Goal: Task Accomplishment & Management: Use online tool/utility

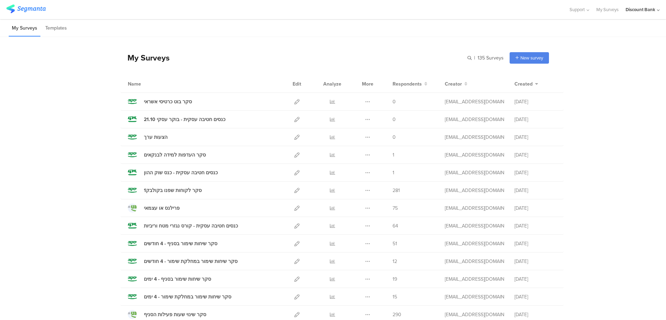
click at [365, 102] on icon at bounding box center [367, 101] width 5 height 5
click at [361, 120] on button "Duplicate" at bounding box center [354, 119] width 38 height 13
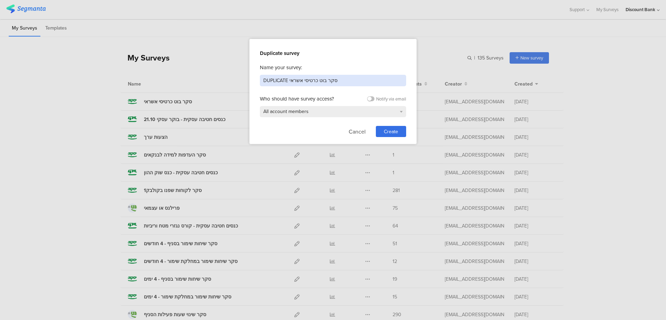
click at [273, 80] on input "DUPLICATE סקר בוט כרטיסי אשראי" at bounding box center [333, 80] width 146 height 11
click at [272, 82] on input "סקר בוט כרטיסי אשראי" at bounding box center [333, 80] width 146 height 11
type input "סקר בוט עו"ש"
click at [392, 133] on span "Create" at bounding box center [391, 131] width 14 height 7
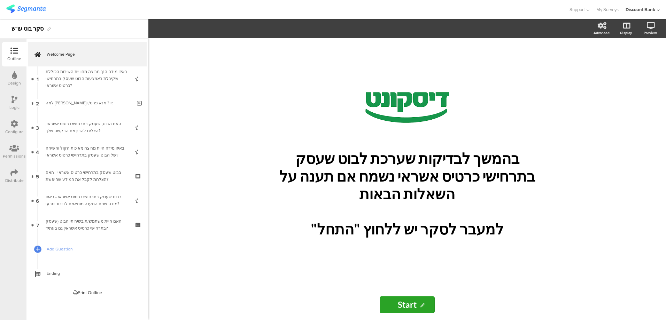
click at [108, 81] on div "באיזו מידה הנך מרוצה מחוויית השירות הכוללת שקיבלת באמצעות הבוט שעסק בתרחישי כרט…" at bounding box center [87, 78] width 83 height 21
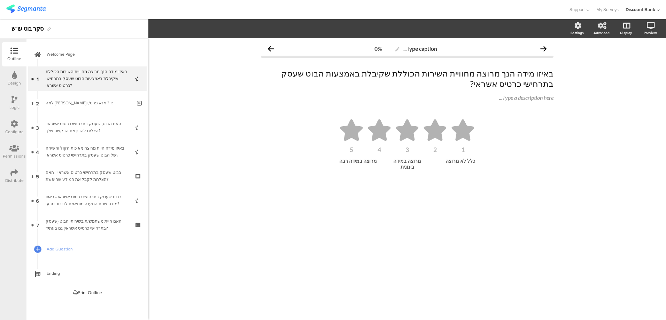
click at [69, 47] on link "Welcome Page" at bounding box center [87, 54] width 118 height 24
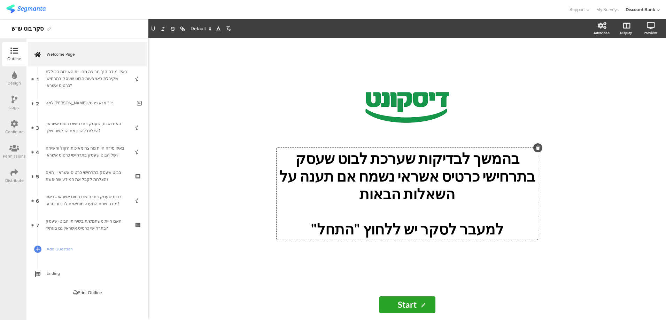
drag, startPoint x: 532, startPoint y: 185, endPoint x: 466, endPoint y: 192, distance: 66.5
click at [465, 192] on div "בהמשך לבדיקות שערכת לבוט שעסק בתרחישי כרטיס אשראי נשמח אם תענה על השאלות הבאות …" at bounding box center [407, 194] width 261 height 92
click at [496, 188] on p "בהמשך לבדיקות שערכת לבוט שעסק בתרחישי כרטיס אשראי נשמח אם תענה על השאלות הבאות" at bounding box center [407, 176] width 258 height 53
click at [519, 184] on p "בהמשך לבדיקות שערכת לבוט שעסק בתרחישי כרטיס אשראי נשמח אם תענה על השאלות הבאות" at bounding box center [407, 176] width 258 height 53
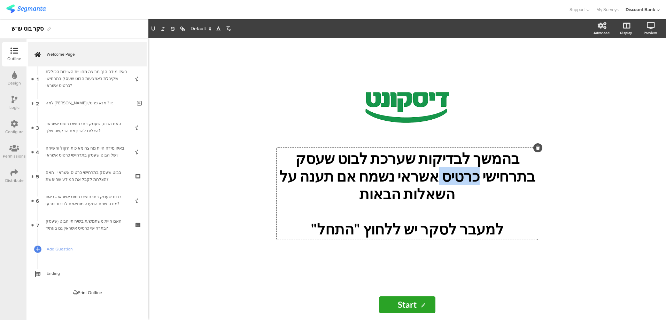
click at [531, 187] on p "בהמשך לבדיקות שערכת לבוט שעסק בתרחישי כרטיס אשראי נשמח אם תענה על השאלות הבאות" at bounding box center [407, 176] width 258 height 53
drag, startPoint x: 517, startPoint y: 186, endPoint x: 512, endPoint y: 186, distance: 4.5
click at [516, 186] on p "בהמשך לבדיקות שערכת לבוט שעסק בתרחישי כרטיס אשראי נשמח אם תענה על השאלות הבאות" at bounding box center [407, 176] width 258 height 53
drag, startPoint x: 494, startPoint y: 187, endPoint x: 488, endPoint y: 188, distance: 6.7
click at [494, 187] on p "בהמשך לבדיקות שערכת לבוט שעסק בתרחישי כרטיס אשראי נשמח אם תענה על השאלות הבאות" at bounding box center [407, 176] width 258 height 53
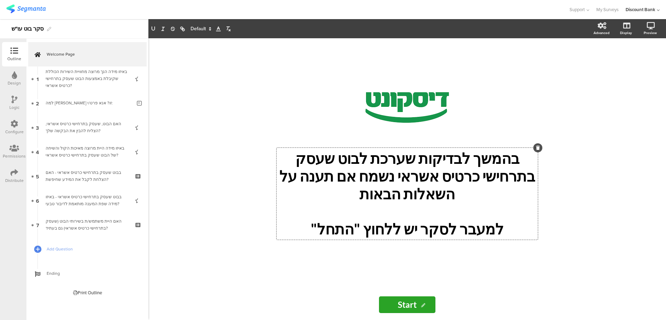
drag, startPoint x: 477, startPoint y: 189, endPoint x: 503, endPoint y: 186, distance: 26.6
click at [477, 189] on p "בהמשך לבדיקות שערכת לבוט שעסק בתרחישי כרטיס אשראי נשמח אם תענה על השאלות הבאות" at bounding box center [407, 176] width 258 height 53
drag, startPoint x: 531, startPoint y: 186, endPoint x: 463, endPoint y: 183, distance: 67.7
click at [463, 187] on p "בהמשך לבדיקות שערכת לבוט שעסק בתרחישי כרטיס אשראי נשמח אם תענה על השאלות הבאות" at bounding box center [407, 176] width 258 height 53
click at [270, 155] on div "/ בהמשך לבדיקות שערכת לבוט שעסק בתרחישי עובר ושב. נשמח אם תענה על השאלות הבאות …" at bounding box center [407, 163] width 279 height 251
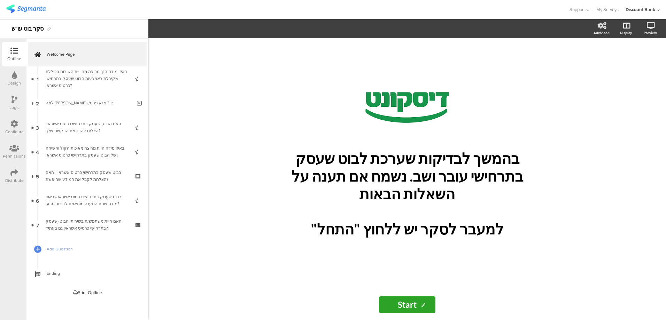
click at [71, 85] on div "באיזו מידה הנך מרוצה מחוויית השירות הכוללת שקיבלת באמצעות הבוט שעסק בתרחישי כרט…" at bounding box center [87, 78] width 83 height 21
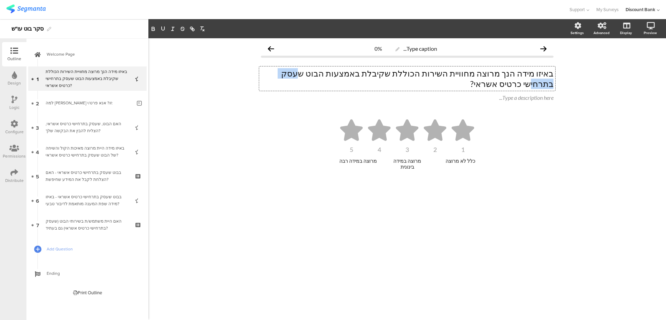
drag, startPoint x: 347, startPoint y: 75, endPoint x: 315, endPoint y: 74, distance: 32.4
click at [316, 74] on p "באיזו מידה הנך מרוצה מחוויית השירות הכוללת שקיבלת באמצעות הבוט שעסק בתרחישי כרט…" at bounding box center [407, 78] width 293 height 21
click at [302, 74] on p "באיזו מידה הנך מרוצה מחוויית השירות הכוללת שקיבלת באמצעות הבוט שעסק בתרחישי כרט…" at bounding box center [407, 78] width 293 height 21
click at [271, 72] on p "באיזו מידה הנך מרוצה מחוויית השירות הכוללת שקיבלת באמצעות הבוט שעסק בתרחישי כרט…" at bounding box center [407, 78] width 293 height 21
click at [0, 0] on icon at bounding box center [0, 0] width 0 height 0
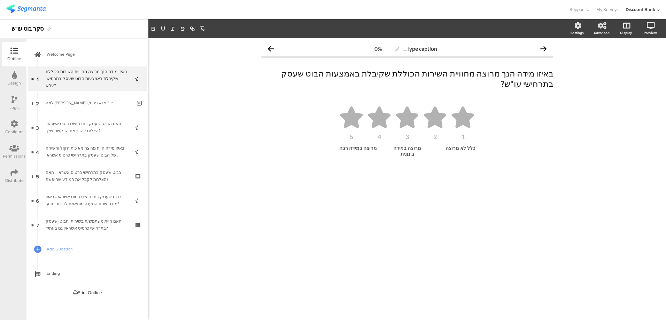
click at [102, 123] on div "האם הבוט, שעסק בתרחישי כרטיס אשראי, הצליח להבין את הבקשה שלך?" at bounding box center [87, 128] width 83 height 14
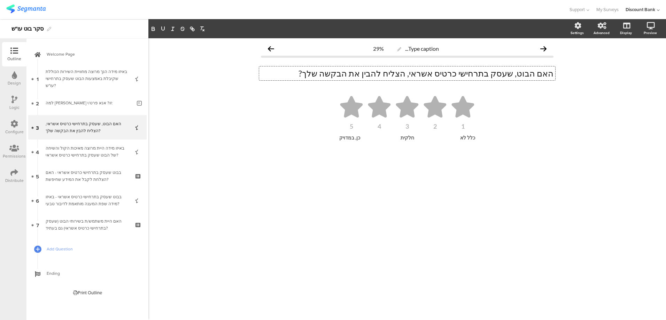
drag, startPoint x: 476, startPoint y: 75, endPoint x: 440, endPoint y: 78, distance: 36.0
click at [441, 78] on div "האם הבוט, שעסק בתרחישי כרטיס אשראי, הצליח להבין את הבקשה שלך? האם הבוט, שעסק בת…" at bounding box center [407, 74] width 296 height 14
click at [438, 75] on p "האם הבוט, שעסק בתרחישי כרטיס אשראי, הצליח להבין את הבקשה שלך?" at bounding box center [407, 73] width 293 height 10
drag, startPoint x: 438, startPoint y: 74, endPoint x: 477, endPoint y: 73, distance: 38.7
click at [477, 73] on p "האם הבוט, שעסק בתרחישי כרטיס אשראי, הצליח להבין את הבקשה שלך?" at bounding box center [407, 73] width 293 height 10
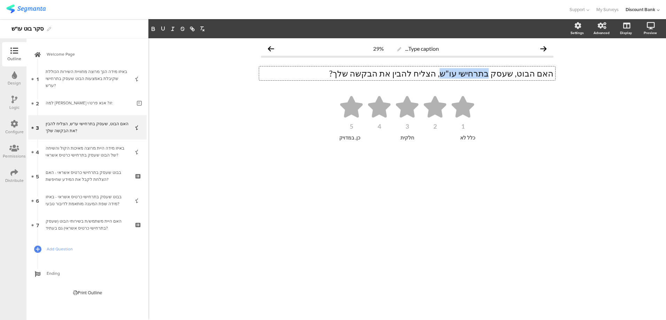
drag, startPoint x: 462, startPoint y: 73, endPoint x: 503, endPoint y: 76, distance: 41.2
click at [503, 76] on p "האם הבוט, שעסק בתרחישי עו"ש, הצליח להבין את הבקשה שלך?" at bounding box center [407, 73] width 293 height 10
copy p "בתרחישי עו"ש"
click at [221, 113] on div "Type caption... 29% האם הבוט, שעסק בתרחישי עו"ש, הצליח להבין את הבקשה שלך? האם …" at bounding box center [407, 179] width 518 height 282
click at [105, 146] on div "באיזו מידה היית מרוצה מאיכות הקול והשיחה של הבוט שעסק בתרחישי כרטיס אשראי?" at bounding box center [87, 152] width 83 height 14
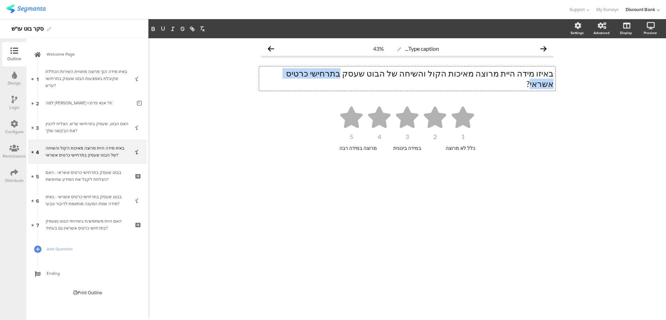
click at [319, 75] on div "באיזו מידה היית מרוצה מאיכות הקול והשיחה של הבוט שעסק בתרחישי כרטיס אשראי? באיז…" at bounding box center [407, 79] width 296 height 24
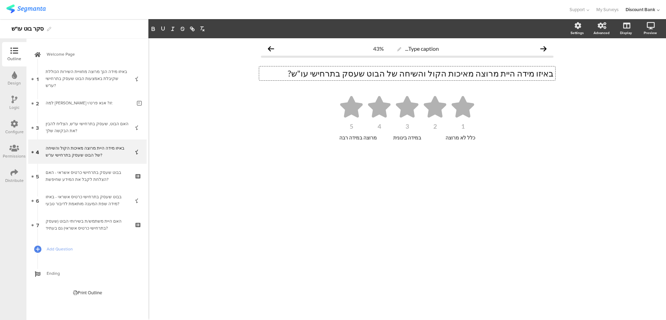
click at [101, 179] on div "בבוט שעסק בתרחישי כרטיס אשראי - האם הצלחת לקבל את המידע שחיפשת?" at bounding box center [87, 176] width 83 height 14
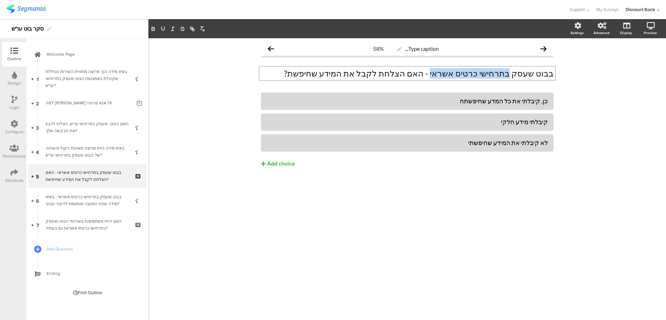
click at [454, 70] on div "בבוט שעסק בתרחישי כרטיס אשראי - האם הצלחת לקבל את המידע שחיפשת? בבוט שעסק בתרחי…" at bounding box center [407, 74] width 296 height 14
click at [389, 209] on div "Type caption... 58% בבוט שעסק בתרחישי עו"ש - האם הצלחת לקבל את המידע שחיפשת? בב…" at bounding box center [407, 179] width 518 height 282
click at [87, 202] on div "בבוט שעסק בתרחישי כרטיס אשראי - באיזו מידה שפת המענה מותאמת לדיבור טבעי?" at bounding box center [87, 201] width 83 height 14
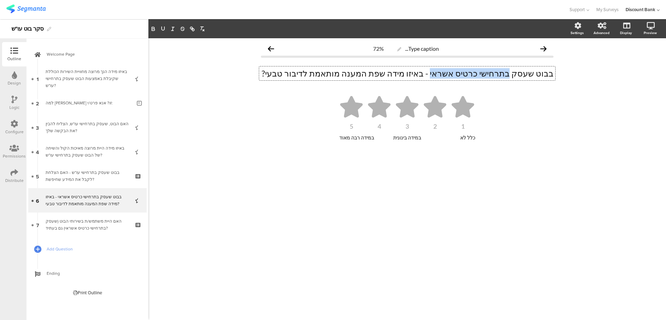
click at [454, 76] on div "בבוט שעסק בתרחישי כרטיס אשראי - באיזו מידה שפת המענה מותאמת לדיבור טבעי? בבוט ש…" at bounding box center [407, 74] width 296 height 14
click at [68, 227] on div "האם היית משתמש/ת בשירותי הבוט (שעסק בתרחישי כרטיס אשראי) גם בעתיד?" at bounding box center [87, 225] width 83 height 14
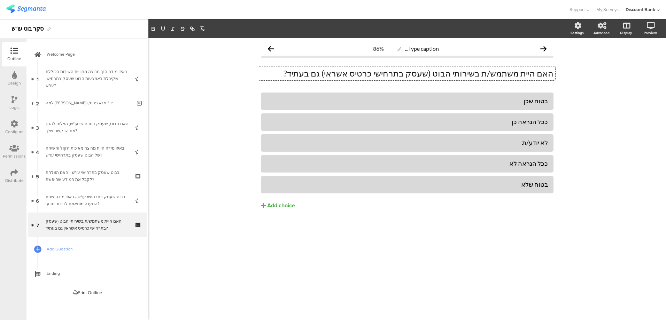
drag, startPoint x: 431, startPoint y: 74, endPoint x: 370, endPoint y: 74, distance: 61.0
click at [371, 74] on div "האם היית משתמש/ת בשירותי הבוט (שעסק בתרחישי כרטיס אשראי) גם בעתיד? האם היית משת…" at bounding box center [407, 74] width 296 height 14
drag, startPoint x: 431, startPoint y: 74, endPoint x: 366, endPoint y: 75, distance: 65.1
click at [367, 75] on p "האם היית משתמש/ת בשירותי הבוט (שעסק בתרחישי כרטיס אשראי) גם בעתיד?" at bounding box center [407, 73] width 293 height 10
click at [231, 264] on div "Type caption... 86% האם היית משתמש/ת בשירותי הבוט (שעסק בתרחישי עו"ש) גם בעתיד?…" at bounding box center [407, 179] width 518 height 282
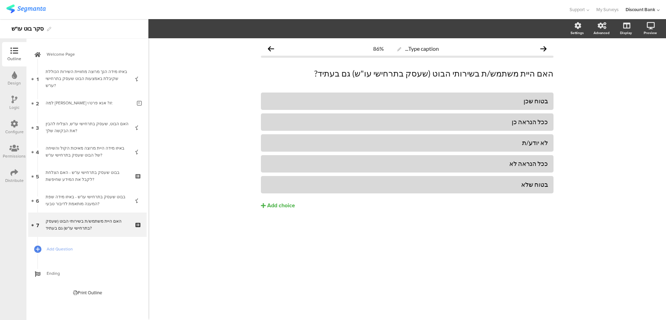
click at [28, 10] on img at bounding box center [25, 9] width 39 height 9
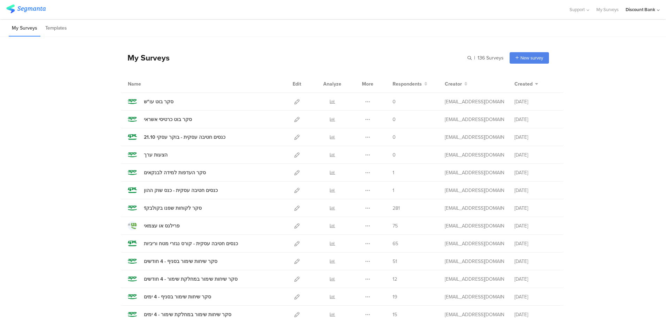
click at [294, 120] on icon at bounding box center [296, 119] width 5 height 5
click at [294, 102] on icon at bounding box center [296, 101] width 5 height 5
click at [294, 120] on icon at bounding box center [296, 119] width 5 height 5
click at [294, 101] on icon at bounding box center [296, 101] width 5 height 5
click at [295, 101] on icon at bounding box center [296, 101] width 5 height 5
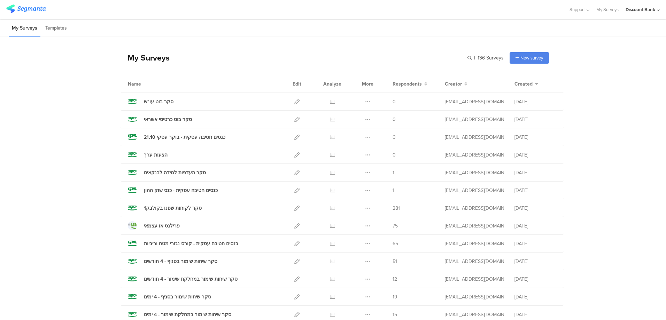
click at [294, 120] on icon at bounding box center [296, 119] width 5 height 5
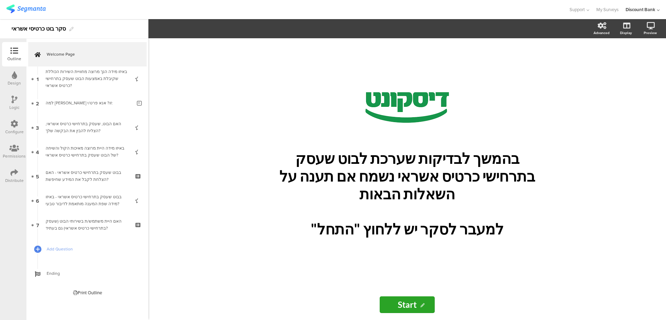
click at [13, 175] on icon at bounding box center [14, 173] width 8 height 8
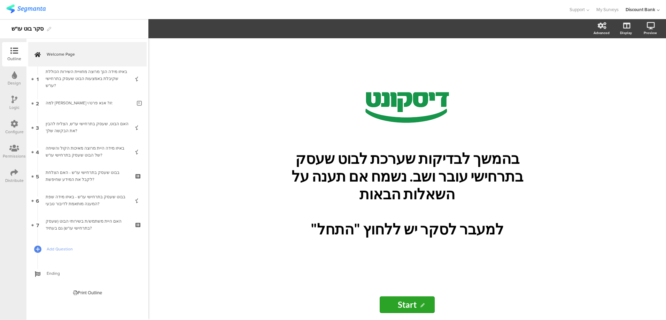
click at [471, 189] on p "בהמשך לבדיקות שערכת לבוט שעסק בתרחישי עובר ושב. נשמח אם תענה על השאלות הבאות" at bounding box center [407, 176] width 258 height 53
click at [13, 171] on icon at bounding box center [14, 173] width 8 height 8
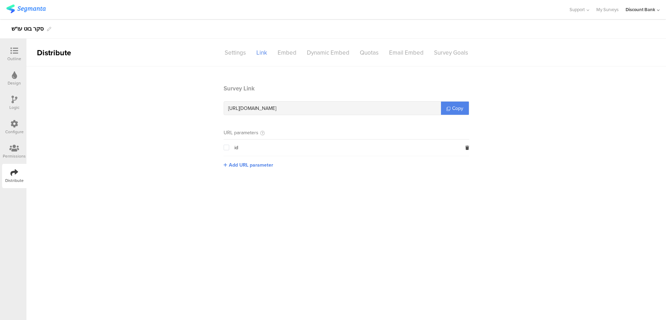
click at [455, 107] on span "Copy" at bounding box center [457, 108] width 11 height 7
click at [16, 49] on icon at bounding box center [14, 51] width 8 height 8
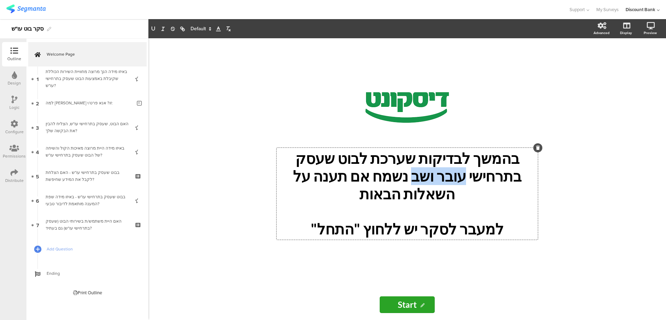
drag, startPoint x: 522, startPoint y: 185, endPoint x: 474, endPoint y: 186, distance: 48.4
click at [475, 186] on p "בהמשך לבדיקות שערכת לבוט שעסק בתרחישי עובר ושב נשמח אם תענה על השאלות הבאות" at bounding box center [407, 176] width 258 height 53
click at [154, 28] on icon "button" at bounding box center [153, 29] width 6 height 6
click at [306, 185] on p "בהמשך לבדיקות שערכת לבוט שעסק בתרחישי עובר ושב נשמח אם תענה על השאלות הבאות" at bounding box center [407, 176] width 258 height 53
click at [96, 82] on div "באיזו מידה הנך מרוצה מחוויית השירות הכוללת שקיבלת באמצעות הבוט שעסק בתרחישי עו"…" at bounding box center [87, 78] width 83 height 21
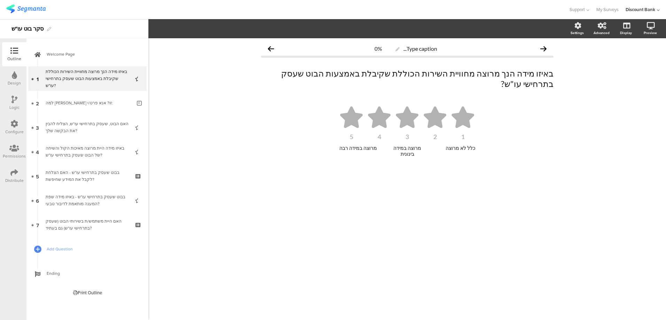
click at [61, 49] on link "Welcome Page" at bounding box center [87, 54] width 118 height 24
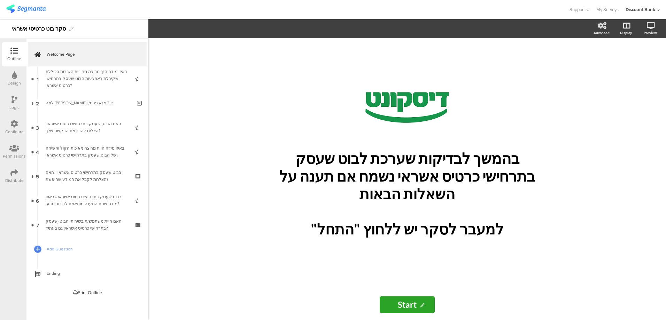
click at [480, 203] on p at bounding box center [407, 211] width 258 height 17
drag, startPoint x: 532, startPoint y: 185, endPoint x: 463, endPoint y: 185, distance: 69.7
click at [462, 185] on p "בהמשך לבדיקות שערכת לבוט שעסק בתרחישי כרטיס אשראי נשמח אם תענה על השאלות הבאות" at bounding box center [407, 176] width 258 height 53
click at [153, 30] on icon "button" at bounding box center [153, 28] width 3 height 3
click at [68, 109] on link "2 למה נתת תשובה זו? אנא פרט/י:" at bounding box center [87, 103] width 118 height 24
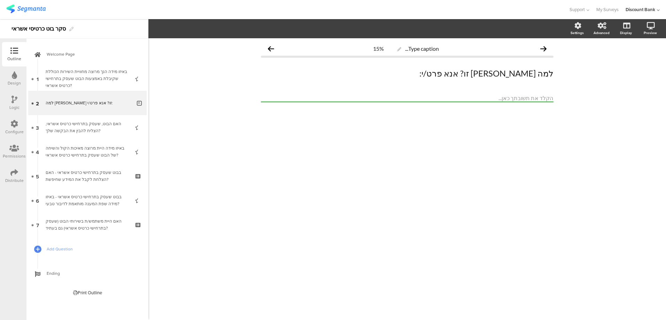
click at [91, 77] on div "באיזו מידה הנך מרוצה מחוויית השירות הכוללת שקיבלת באמצעות הבוט שעסק בתרחישי כרט…" at bounding box center [87, 78] width 83 height 21
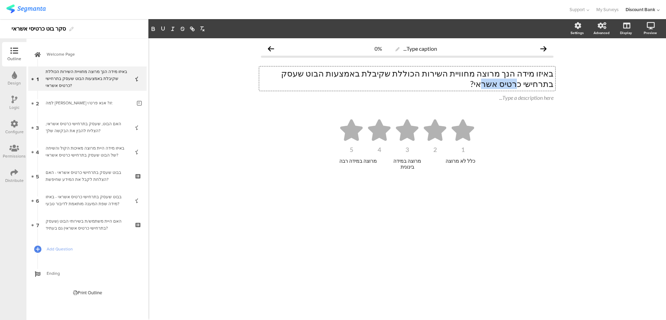
drag, startPoint x: 297, startPoint y: 76, endPoint x: 274, endPoint y: 75, distance: 23.4
click at [275, 75] on p "באיזו מידה הנך מרוצה מחוויית השירות הכוללת שקיבלת באמצעות הבוט שעסק בתרחישי כרט…" at bounding box center [407, 78] width 293 height 21
drag, startPoint x: 306, startPoint y: 75, endPoint x: 269, endPoint y: 75, distance: 37.3
click at [270, 75] on p "באיזו מידה הנך מרוצה מחוויית השירות הכוללת שקיבלת באמצעות הבוט שעסק בתרחישי כרט…" at bounding box center [407, 78] width 293 height 21
click at [0, 0] on icon at bounding box center [0, 0] width 0 height 0
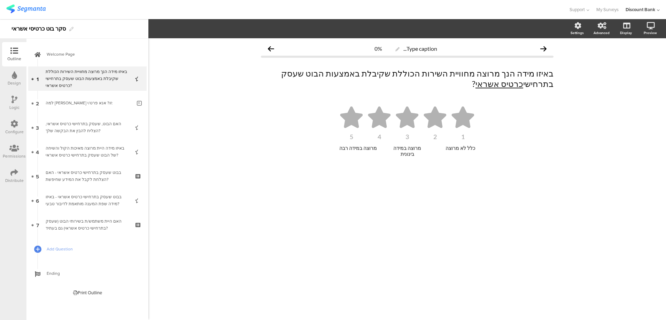
click at [94, 122] on div "האם הבוט, שעסק בתרחישי כרטיס אשראי, הצליח להבין את הבקשה שלך?" at bounding box center [87, 128] width 83 height 14
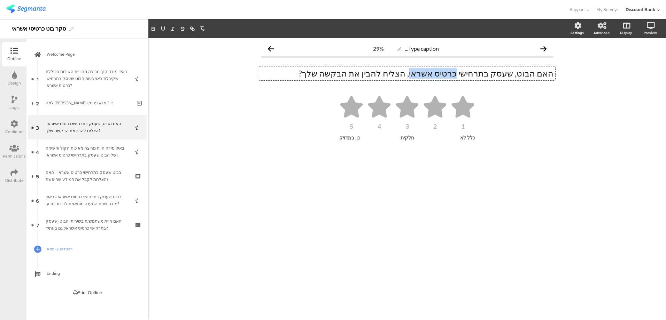
drag, startPoint x: 438, startPoint y: 72, endPoint x: 476, endPoint y: 73, distance: 38.3
click at [476, 73] on div "האם הבוט, שעסק בתרחישי כרטיס אשראי, הצליח להבין את הבקשה שלך? האם הבוט, שעסק בת…" at bounding box center [407, 74] width 296 height 14
click at [121, 152] on div "באיזו מידה היית מרוצה מאיכות הקול והשיחה של הבוט שעסק בתרחישי כרטיס אשראי?" at bounding box center [87, 152] width 83 height 14
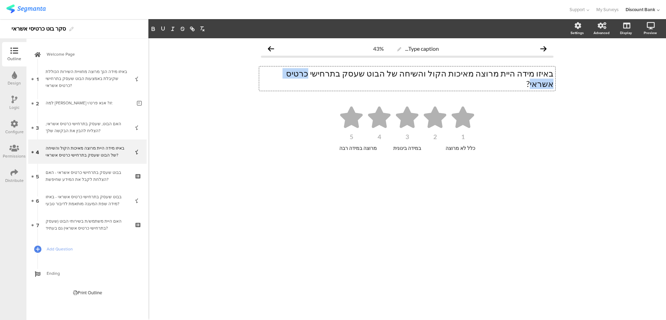
drag, startPoint x: 317, startPoint y: 72, endPoint x: 356, endPoint y: 75, distance: 38.7
click at [357, 75] on div "באיזו מידה היית מרוצה מאיכות הקול והשיחה של הבוט שעסק בתרחישי כרטיס אשראי? באיז…" at bounding box center [407, 79] width 296 height 24
click at [98, 138] on link "3 האם הבוט, שעסק בתרחישי כרטיס אשראי, הצליח להבין את הבקשה שלך?" at bounding box center [87, 127] width 118 height 24
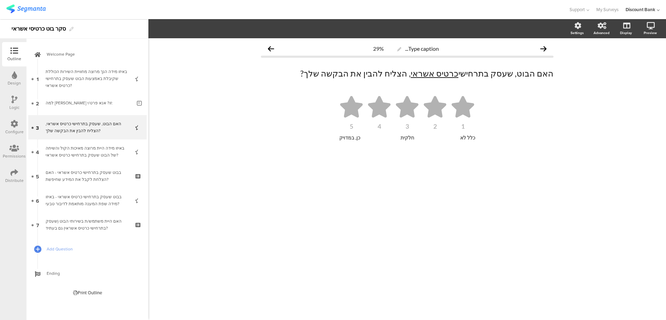
click at [89, 148] on div "באיזו מידה היית מרוצה מאיכות הקול והשיחה של הבוט שעסק בתרחישי כרטיס אשראי?" at bounding box center [87, 152] width 83 height 14
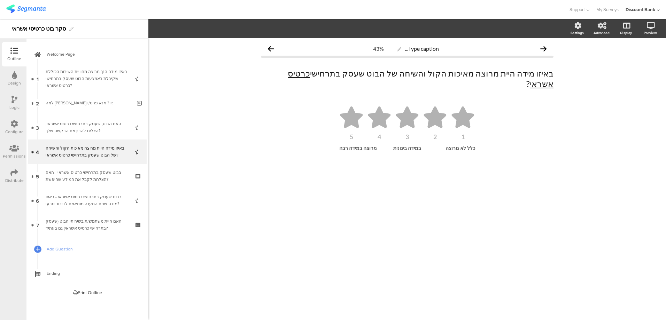
click at [105, 175] on div "בבוט שעסק בתרחישי כרטיס אשראי - האם הצלחת לקבל את המידע שחיפשת?" at bounding box center [87, 176] width 83 height 14
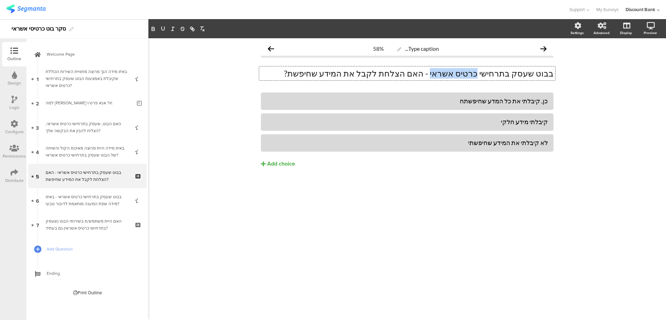
drag, startPoint x: 454, startPoint y: 73, endPoint x: 491, endPoint y: 74, distance: 36.6
click at [491, 74] on div "בבוט שעסק בתרחישי כרטיס אשראי - האם הצלחת לקבל את המידע שחיפשת? בבוט שעסק בתרחי…" at bounding box center [407, 74] width 296 height 14
click at [164, 29] on icon "button" at bounding box center [163, 28] width 3 height 3
click at [99, 202] on div "בבוט שעסק בתרחישי כרטיס אשראי - באיזו מידה שפת המענה מותאמת לדיבור טבעי?" at bounding box center [87, 201] width 83 height 14
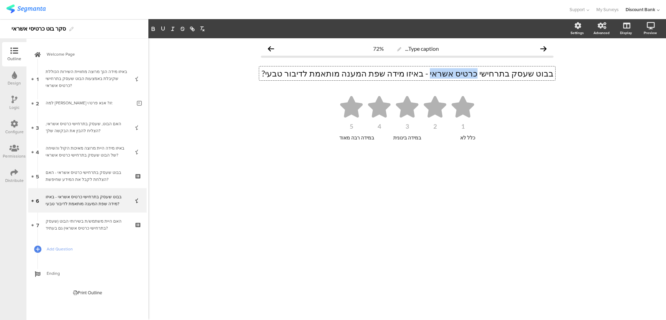
drag, startPoint x: 454, startPoint y: 74, endPoint x: 492, endPoint y: 75, distance: 38.0
click at [492, 75] on div "בבוט שעסק בתרחישי כרטיס אשראי - באיזו מידה שפת המענה מותאמת לדיבור טבעי? בבוט ש…" at bounding box center [407, 74] width 296 height 14
click at [164, 29] on icon "button" at bounding box center [163, 29] width 6 height 6
click at [79, 231] on div "האם היית משתמש/ת בשירותי הבוט (שעסק בתרחישי כרטיס אשראי) גם בעתיד?" at bounding box center [87, 225] width 83 height 14
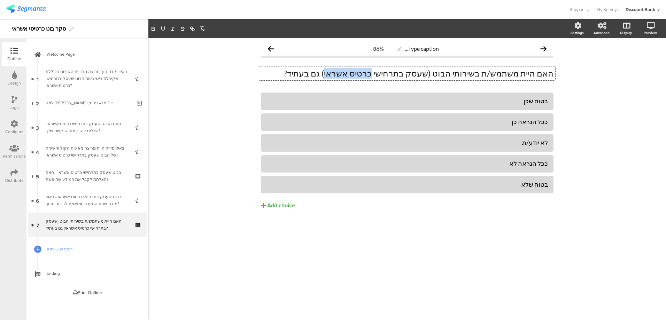
click at [405, 73] on div "האם היית משתמש/ת בשירותי הבוט (שעסק בתרחישי כרטיס אשראי) גם בעתיד? האם היית משת…" at bounding box center [407, 74] width 296 height 14
click at [163, 29] on icon "button" at bounding box center [163, 29] width 6 height 6
click at [214, 104] on div "Type caption... 86% האם היית משתמש/ת בשירותי הבוט (שעסק בתרחישי כרטיס אשראי ) ג…" at bounding box center [407, 179] width 518 height 282
click at [110, 128] on div "האם הבוט, שעסק בתרחישי כרטיס אשראי, הצליח להבין את הבקשה שלך?" at bounding box center [87, 128] width 83 height 14
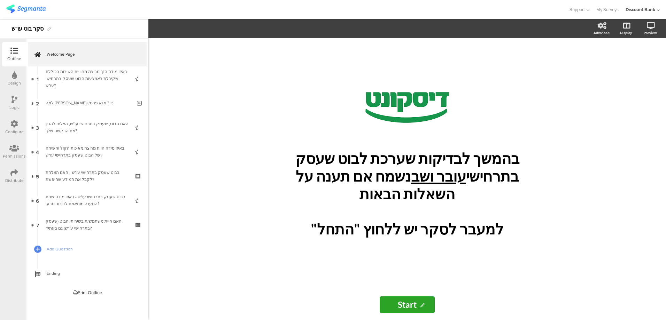
click at [85, 83] on div "באיזו מידה הנך מרוצה מחוויית השירות הכוללת שקיבלת באמצעות הבוט שעסק בתרחישי עו"…" at bounding box center [87, 78] width 83 height 21
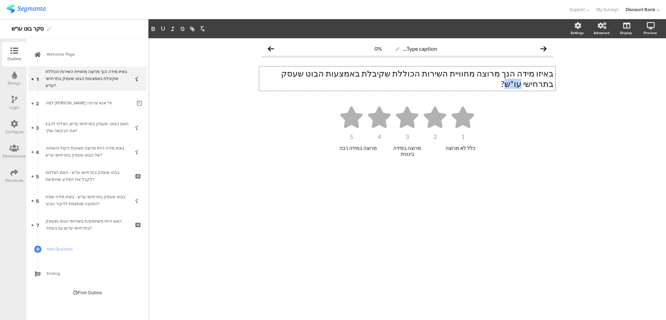
drag, startPoint x: 293, startPoint y: 72, endPoint x: 14, endPoint y: 2, distance: 287.2
click at [308, 75] on div "באיזו מידה הנך מרוצה מחוויית השירות הכוללת שקיבלת באמצעות הבוט שעסק בתרחישי עו"…" at bounding box center [407, 79] width 296 height 24
click at [164, 27] on icon "button" at bounding box center [163, 29] width 6 height 6
click at [90, 103] on div "למה [PERSON_NAME] זו? אנא פרט/י:" at bounding box center [89, 103] width 86 height 7
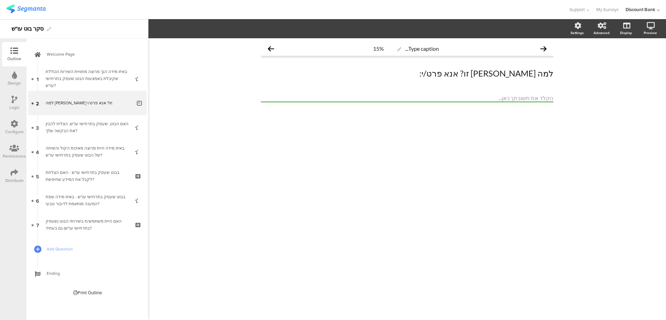
click at [117, 126] on div "האם הבוט, שעסק בתרחישי עו"ש, הצליח להבין את הבקשה שלך?" at bounding box center [87, 128] width 83 height 14
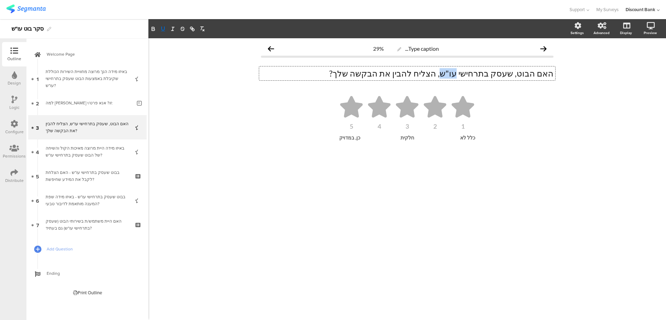
click at [164, 28] on icon "button" at bounding box center [163, 28] width 3 height 3
click at [110, 147] on div "באיזו מידה היית מרוצה מאיכות הקול והשיחה של הבוט שעסק בתרחישי עו"ש?" at bounding box center [87, 152] width 83 height 14
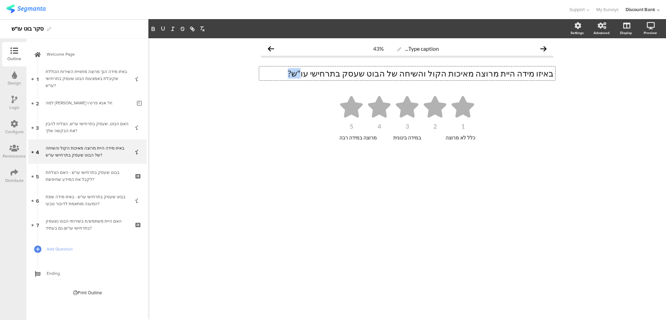
drag, startPoint x: 340, startPoint y: 75, endPoint x: 349, endPoint y: 75, distance: 9.4
click at [349, 75] on div "באיזו מידה היית מרוצה מאיכות הקול והשיחה של הבוט שעסק בתרחישי עו"ש? באיזו מידה …" at bounding box center [407, 74] width 296 height 14
click at [348, 73] on p "באיזו מידה היית מרוצה מאיכות הקול והשיחה של הבוט שעסק בתרחישי עו"ש?" at bounding box center [407, 73] width 293 height 10
click at [342, 72] on p "באיזו מידה היית מרוצה מאיכות הקול והשיחה של הבוט שעסק בתרחישי עו"ש?" at bounding box center [407, 73] width 293 height 10
drag, startPoint x: 341, startPoint y: 74, endPoint x: 355, endPoint y: 75, distance: 13.3
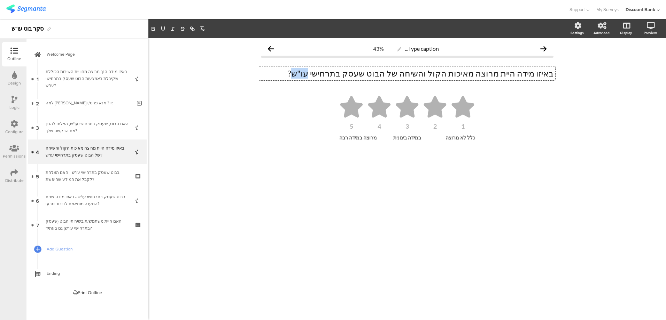
click at [355, 75] on p "באיזו מידה היית מרוצה מאיכות הקול והשיחה של הבוט שעסק בתרחישי עו"ש?" at bounding box center [407, 73] width 293 height 10
click at [163, 28] on icon "button" at bounding box center [163, 29] width 6 height 6
click at [87, 176] on div "בבוט שעסק בתרחישי עו"ש - האם הצלחת לקבל את המידע שחיפשת?" at bounding box center [87, 176] width 83 height 14
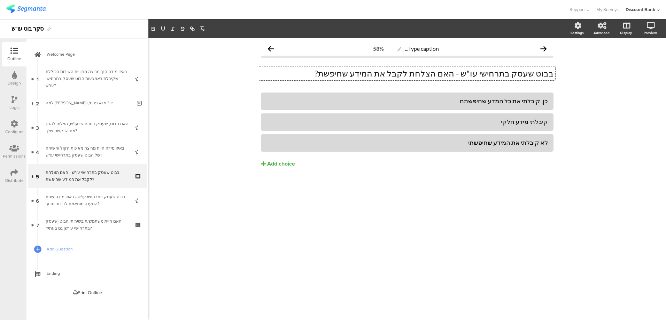
drag, startPoint x: 477, startPoint y: 75, endPoint x: 492, endPoint y: 73, distance: 14.7
click at [492, 73] on div "בבוט שעסק בתרחישי עו"ש - האם הצלחת לקבל את המידע שחיפשת? בבוט שעסק בתרחישי עו"ש…" at bounding box center [407, 74] width 296 height 14
drag, startPoint x: 479, startPoint y: 73, endPoint x: 491, endPoint y: 73, distance: 11.8
click at [491, 73] on p "בבוט שעסק בתרחישי עו"ש - האם הצלחת לקבל את המידע שחיפשת?" at bounding box center [407, 73] width 293 height 10
click at [164, 28] on icon "button" at bounding box center [163, 29] width 6 height 6
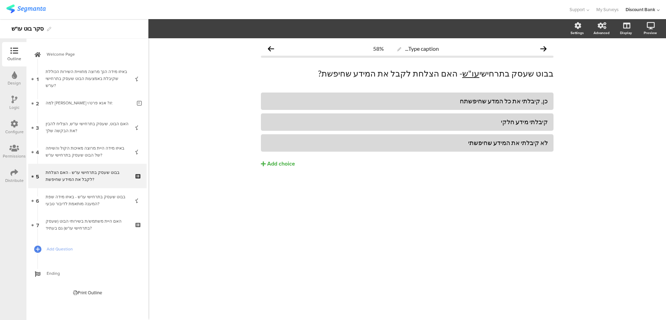
click at [111, 201] on div "בבוט שעסק בתרחישי עו"ש - באיזו מידה שפת המענה מותאמת לדיבור טבעי?" at bounding box center [87, 201] width 83 height 14
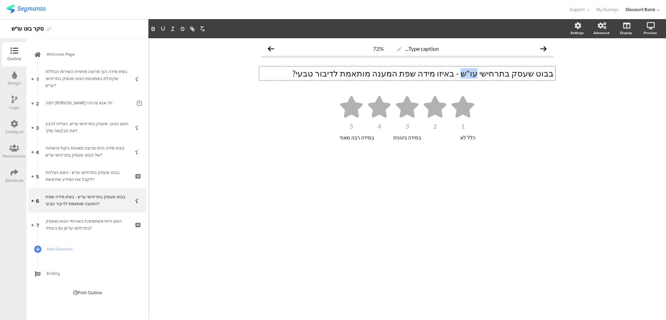
click at [493, 74] on div "בבוט שעסק בתרחישי עו"ש - באיזו מידה שפת המענה מותאמת לדיבור טבעי? בבוט שעסק בתר…" at bounding box center [407, 74] width 296 height 14
click at [159, 28] on button "button" at bounding box center [163, 29] width 10 height 8
click at [87, 219] on div "האם היית משתמש/ת בשירותי הבוט (שעסק בתרחישי עו"ש) גם בעתיד?" at bounding box center [87, 225] width 83 height 14
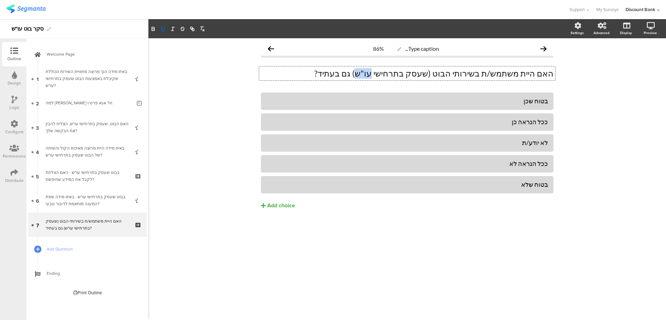
click at [163, 27] on icon "button" at bounding box center [163, 29] width 6 height 6
click at [313, 73] on p "האם היית משתמש/ת בשירותי הבוט (שעסק בתרחישי עו"ש ) גם בעתיד?" at bounding box center [407, 73] width 293 height 10
click at [226, 107] on div "Type caption... 86% האם היית משתמש/ת בשירותי הבוט (שעסק בתרחישי עו"ש ) גם בעתיד…" at bounding box center [407, 179] width 518 height 282
click at [78, 201] on div "בבוט שעסק בתרחישי עו"ש - באיזו מידה שפת המענה מותאמת לדיבור טבעי?" at bounding box center [87, 201] width 83 height 14
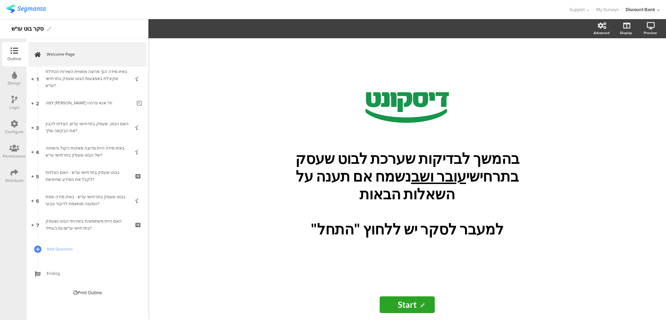
click at [11, 168] on div "Distribute" at bounding box center [14, 176] width 24 height 24
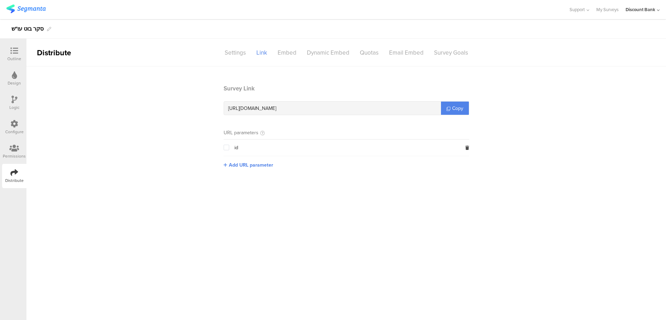
click at [17, 55] on div at bounding box center [14, 51] width 14 height 9
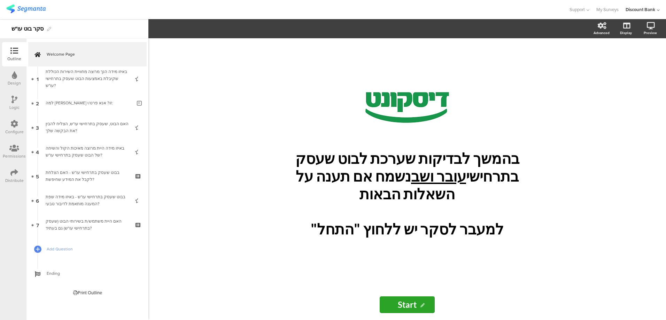
click at [393, 183] on p "בהמשך לבדיקות שערכת לבוט שעסק בתרחישי עובר ושב נשמח אם תענה על השאלות הבאות" at bounding box center [407, 176] width 258 height 53
click at [80, 81] on div "באיזו מידה הנך מרוצה מחוויית השירות הכוללת שקיבלת באמצעות הבוט שעסק בתרחישי עו"…" at bounding box center [87, 78] width 83 height 21
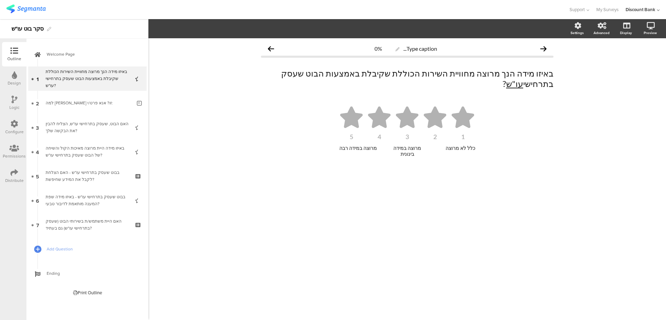
click at [83, 106] on div "למה [PERSON_NAME] זו? אנא פרט/י:" at bounding box center [89, 103] width 86 height 7
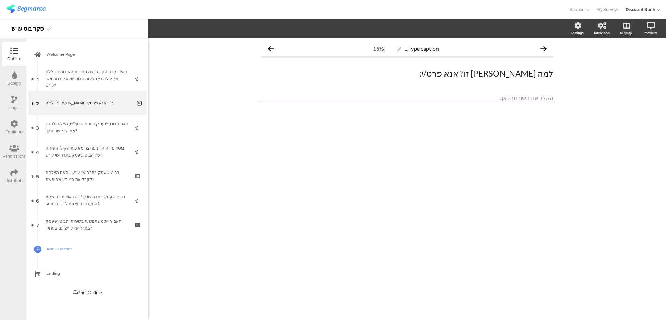
click at [80, 122] on div "האם הבוט, שעסק בתרחישי עו"ש, הצליח להבין את הבקשה שלך?" at bounding box center [87, 128] width 83 height 14
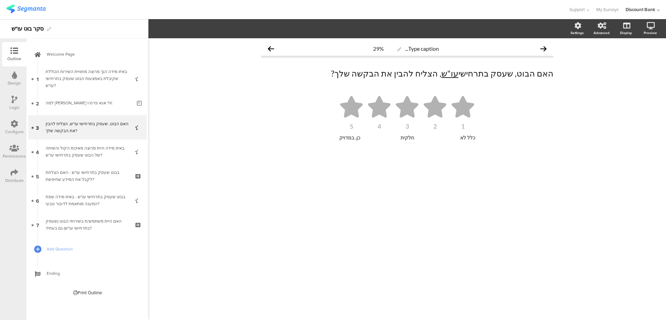
click at [96, 153] on div "באיזו מידה היית מרוצה מאיכות הקול והשיחה של הבוט שעסק בתרחישי עו"ש?" at bounding box center [87, 152] width 83 height 14
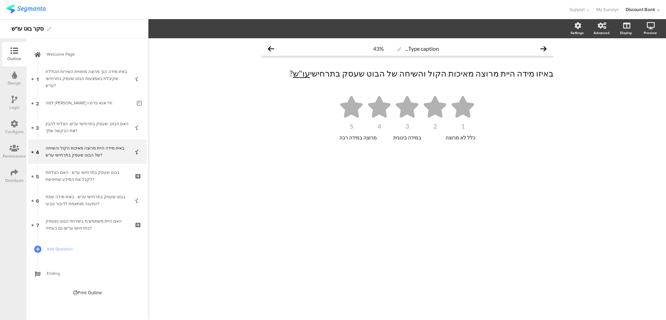
click at [88, 179] on div "בבוט שעסק בתרחישי עו"ש - האם הצלחת לקבל את המידע שחיפשת?" at bounding box center [87, 176] width 83 height 14
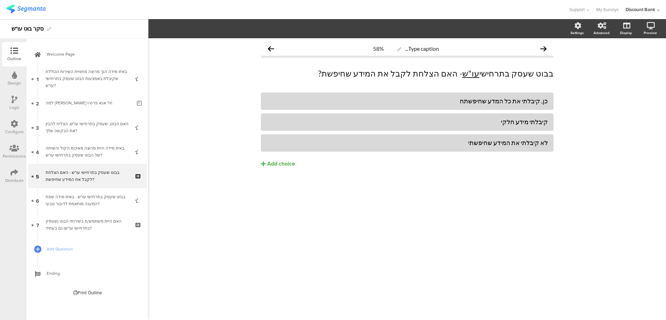
click at [443, 106] on div "כן, קיבלתי את כל המדע שחיפשתח" at bounding box center [406, 100] width 281 height 11
click at [459, 102] on div "כן, קיבלתי את כל המדע שחיפשתח" at bounding box center [406, 101] width 281 height 8
click at [503, 102] on div "כן, קיבלתי את כל המדע שחיפשת" at bounding box center [406, 101] width 281 height 8
click at [470, 103] on div "כן, קיבלתי את כל המידע שחיפשת" at bounding box center [406, 101] width 281 height 8
click at [440, 117] on div "קיבלתי מידע חלקי" at bounding box center [406, 121] width 281 height 11
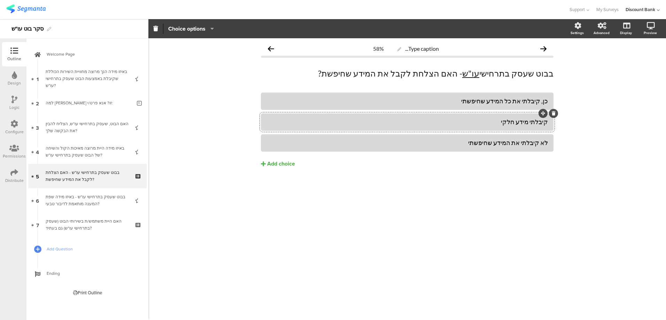
click at [60, 248] on span "Add Question" at bounding box center [91, 249] width 89 height 7
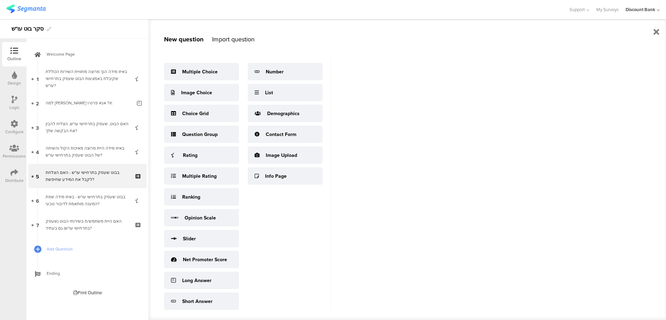
click at [73, 227] on div "האם היית משתמש/ת בשירותי הבוט (שעסק בתרחישי עו"ש) גם בעתיד?" at bounding box center [87, 225] width 83 height 14
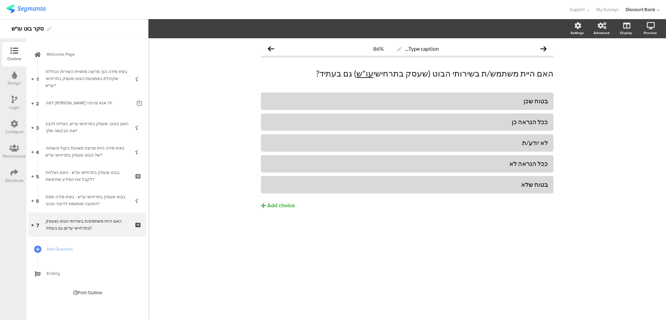
click at [59, 274] on span "Ending" at bounding box center [91, 273] width 89 height 7
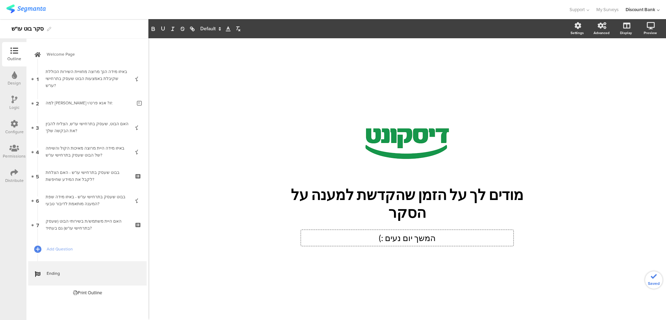
click at [291, 252] on div "/ מודים לך על הזמן שהקדשת למענה על הסקר מודים לך על הזמן שהקדשת למענה על הסקר ה…" at bounding box center [407, 175] width 293 height 275
click at [49, 55] on span "Welcome Page" at bounding box center [91, 54] width 89 height 7
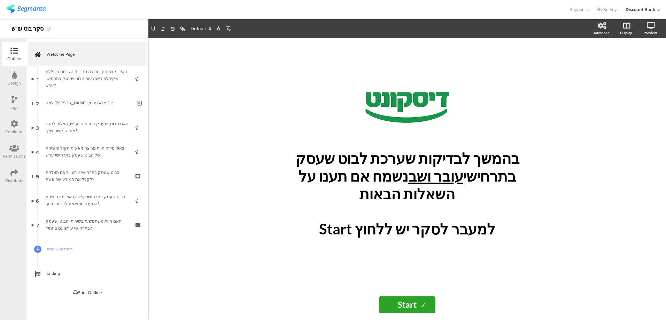
click at [230, 214] on div "/ בהמשך לבדיקות שערכת לבוט שעסק בתרחישי עובר ושב נשמח אם תענו על השאלות הבאות ל…" at bounding box center [407, 179] width 518 height 282
click at [316, 251] on div "/ בהמשך לבדיקות שערכת לבוט שעסק בתרחישי עובר ושב נשמח אם תענו על השאלות הבאות ל…" at bounding box center [407, 163] width 279 height 251
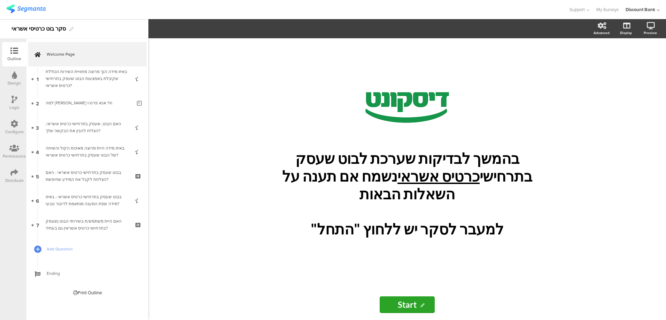
click at [13, 170] on icon at bounding box center [14, 173] width 8 height 8
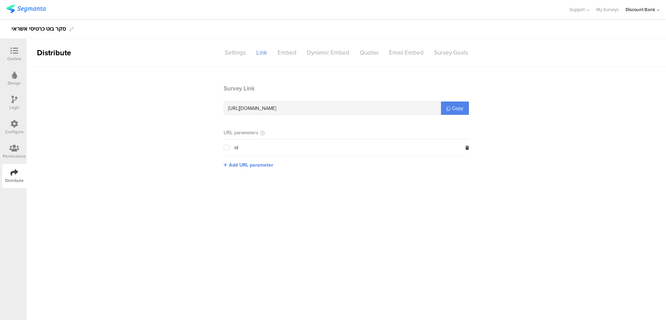
click at [452, 105] on span "Copy" at bounding box center [457, 108] width 11 height 7
click at [17, 52] on icon at bounding box center [14, 51] width 8 height 8
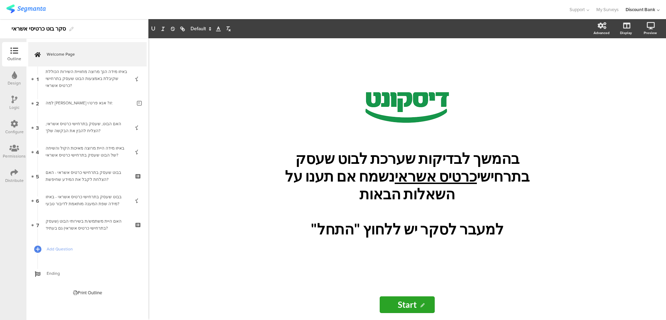
click at [82, 80] on div "באיזו מידה הנך מרוצה מחוויית השירות הכוללת שקיבלת באמצעות הבוט שעסק בתרחישי כרט…" at bounding box center [87, 78] width 83 height 21
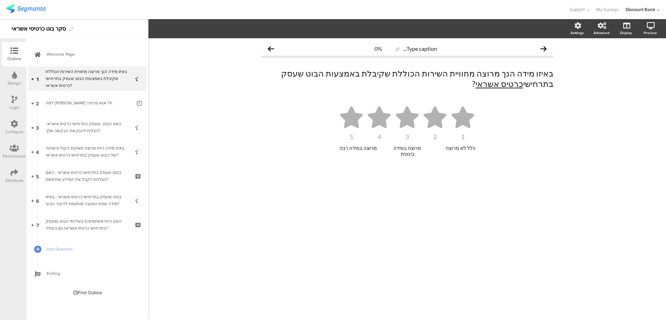
click at [54, 274] on span "Ending" at bounding box center [91, 273] width 89 height 7
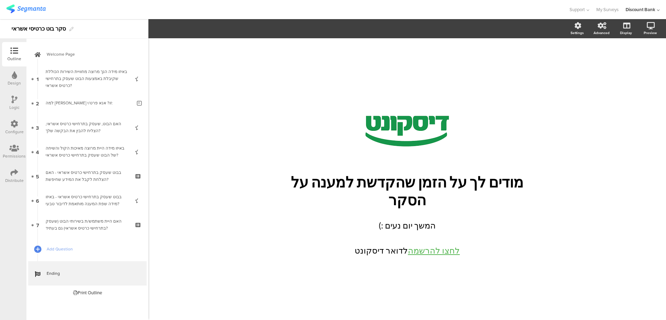
click at [356, 245] on p "לחצו להרשמה לדואר דיסקונט" at bounding box center [407, 251] width 209 height 13
drag, startPoint x: 354, startPoint y: 244, endPoint x: 459, endPoint y: 245, distance: 104.9
click at [459, 245] on p "לחצו להרשמה לדואר דיס" at bounding box center [407, 251] width 209 height 13
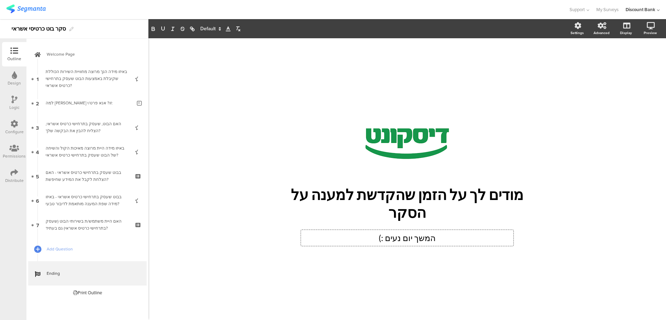
click at [407, 268] on div "/ מודים לך על הזמן שהקדשת למענה על הסקר מודים לך על הזמן שהקדשת למענה על הסקר ה…" at bounding box center [407, 175] width 293 height 275
click at [72, 235] on link "7 האם היית משתמש/ת בשירותי הבוט (שעסק בתרחישי כרטיס אשראי) גם בעתיד?" at bounding box center [87, 225] width 118 height 24
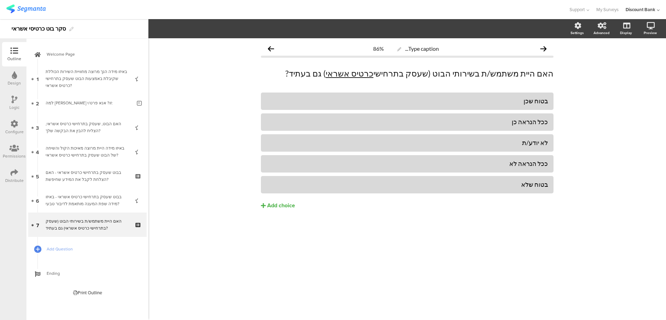
click at [90, 52] on span "Welcome Page" at bounding box center [91, 54] width 89 height 7
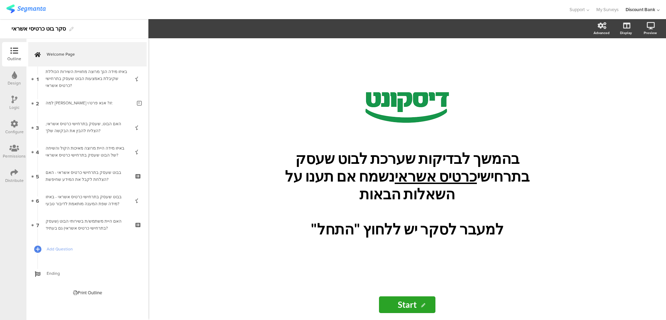
click at [341, 220] on p "למעבר לסקר יש ללחוץ "התחל"" at bounding box center [407, 229] width 258 height 18
drag, startPoint x: 333, startPoint y: 218, endPoint x: 359, endPoint y: 219, distance: 26.5
click at [359, 220] on p "למעבר לסקר יש ללחוץ "התחל"" at bounding box center [407, 229] width 258 height 18
click at [284, 246] on div "/ בהמשך לבדיקות שערכת לבוט שעסק בתרחישי כרטיס אשראי נשמח אם תענו על השאלות הבאו…" at bounding box center [407, 163] width 279 height 251
click at [122, 171] on div "בבוט שעסק בתרחישי כרטיס אשראי - האם הצלחת לקבל את המידע שחיפשת?" at bounding box center [87, 176] width 83 height 14
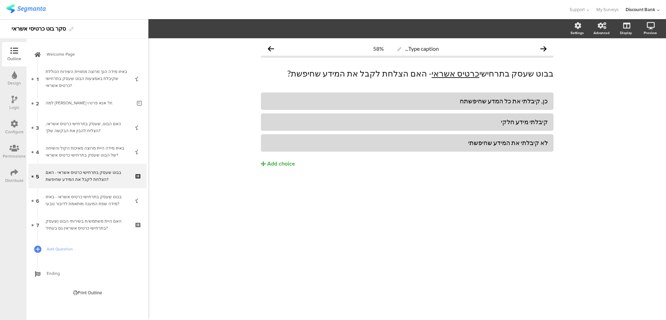
click at [472, 103] on div "כן, קיבלתי את כל המדע שחיפשתח" at bounding box center [406, 101] width 281 height 8
click at [504, 101] on div "כן, קיבלתי את כל המדע שחיפשתh" at bounding box center [406, 101] width 281 height 8
click at [486, 170] on button "Add choice" at bounding box center [407, 163] width 293 height 17
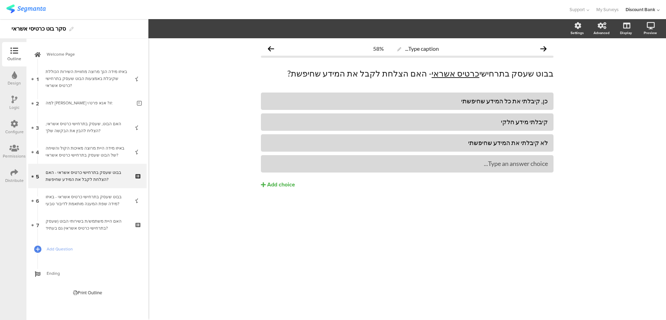
click at [0, 0] on div at bounding box center [0, 0] width 0 height 0
click at [552, 156] on icon at bounding box center [554, 155] width 4 height 4
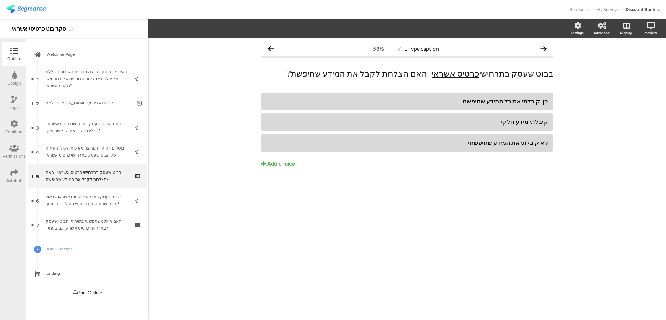
click at [84, 198] on div "בבוט שעסק בתרחישי כרטיס אשראי - באיזו מידה שפת המענה מותאמת לדיבור טבעי?" at bounding box center [87, 201] width 83 height 14
